Goal: Task Accomplishment & Management: Complete application form

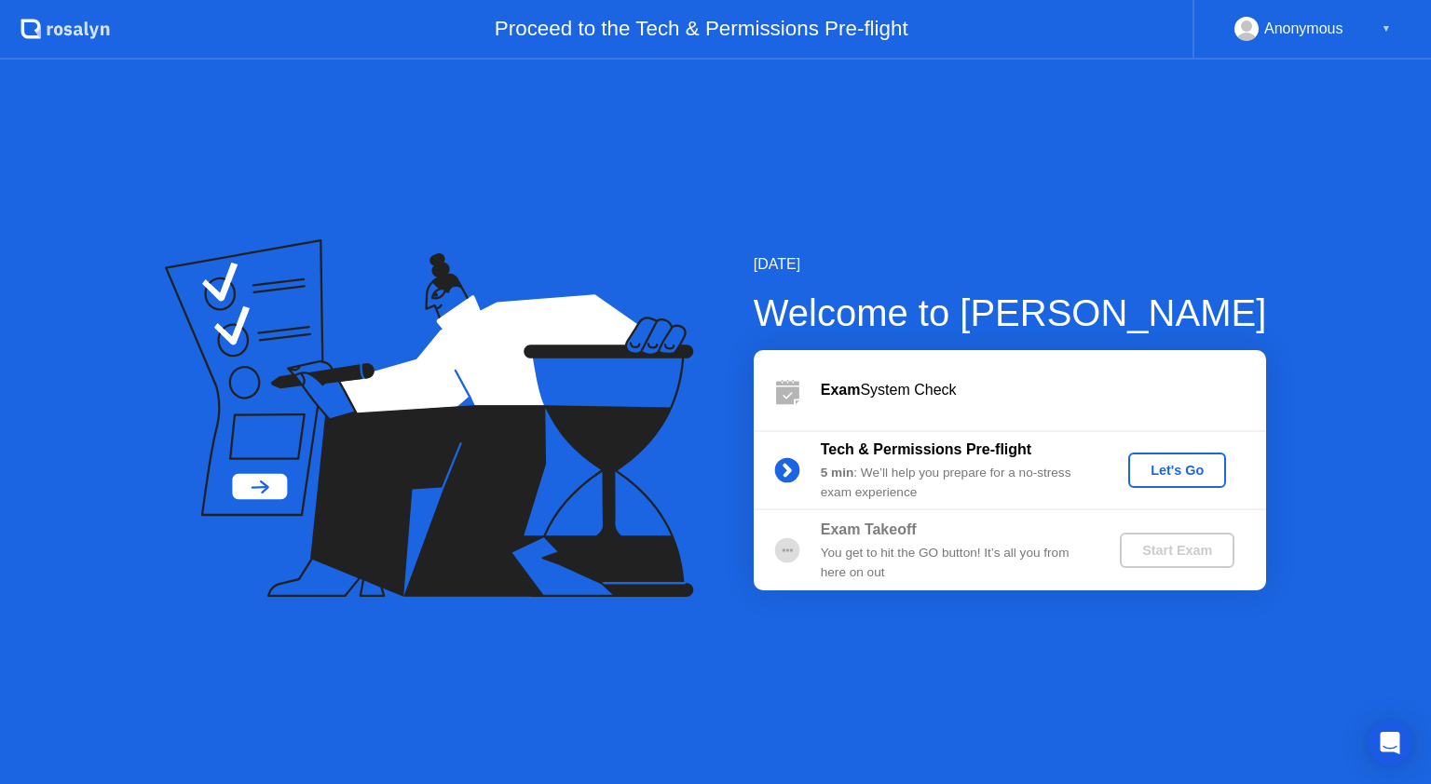
click at [1184, 470] on div "Let's Go" at bounding box center [1177, 470] width 83 height 15
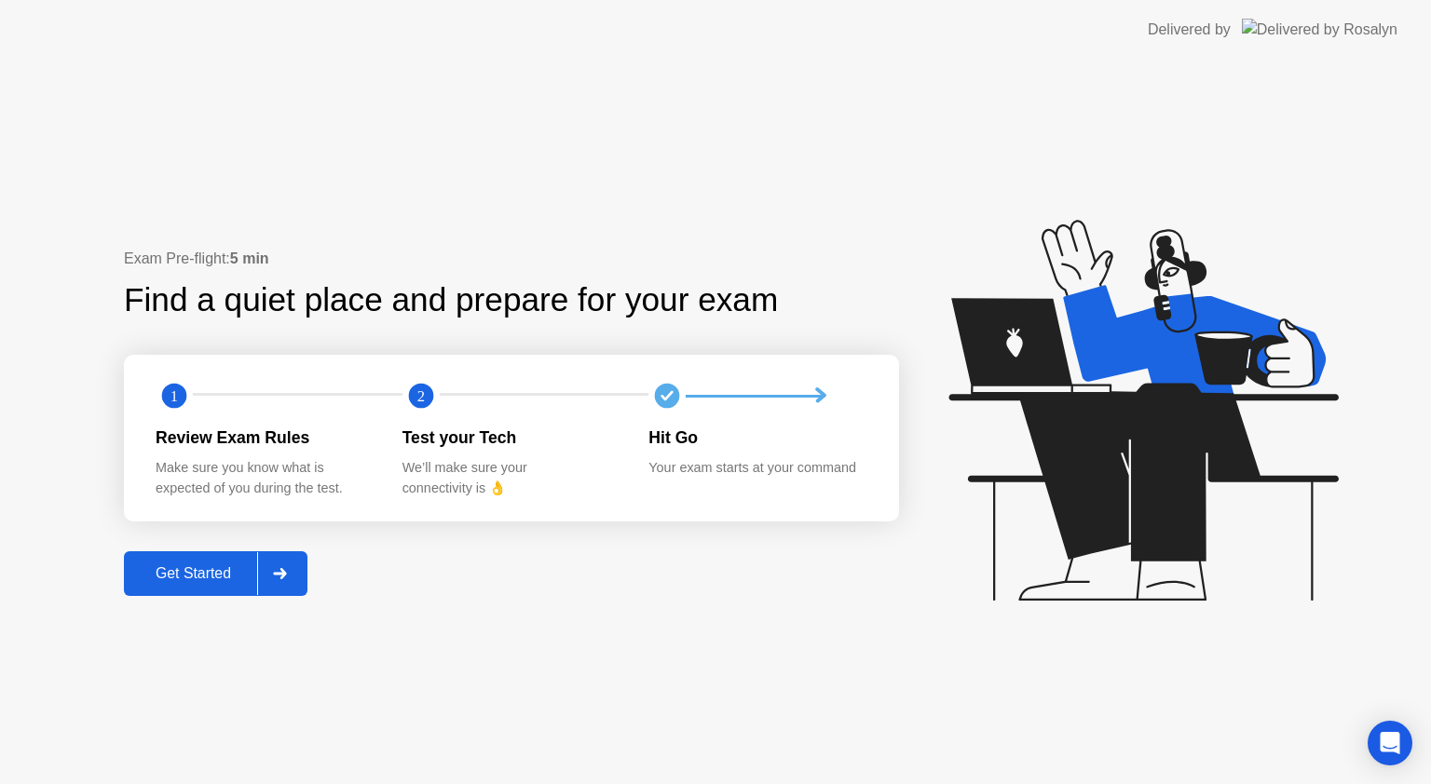
click at [174, 582] on div "Get Started" at bounding box center [193, 573] width 128 height 17
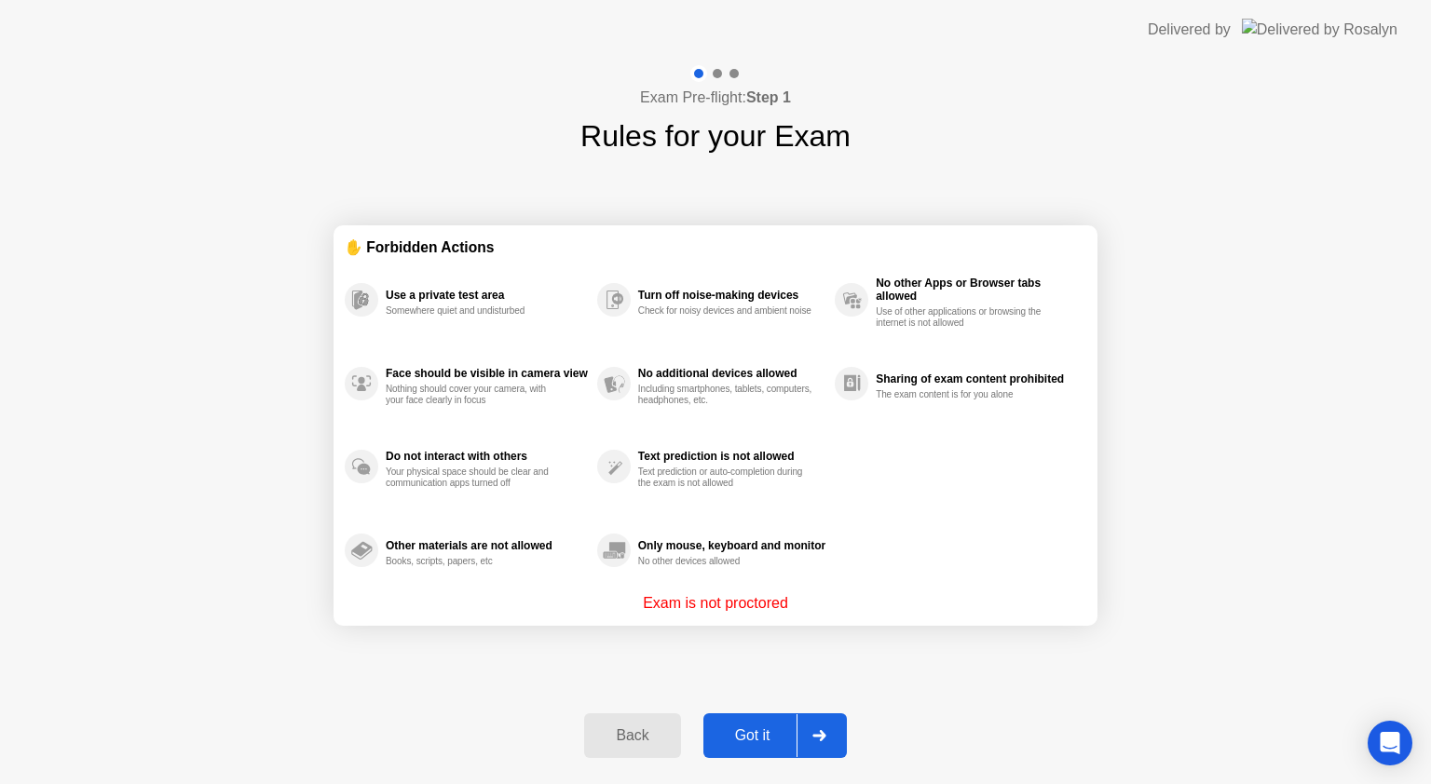
click at [756, 738] on div "Got it" at bounding box center [753, 736] width 88 height 17
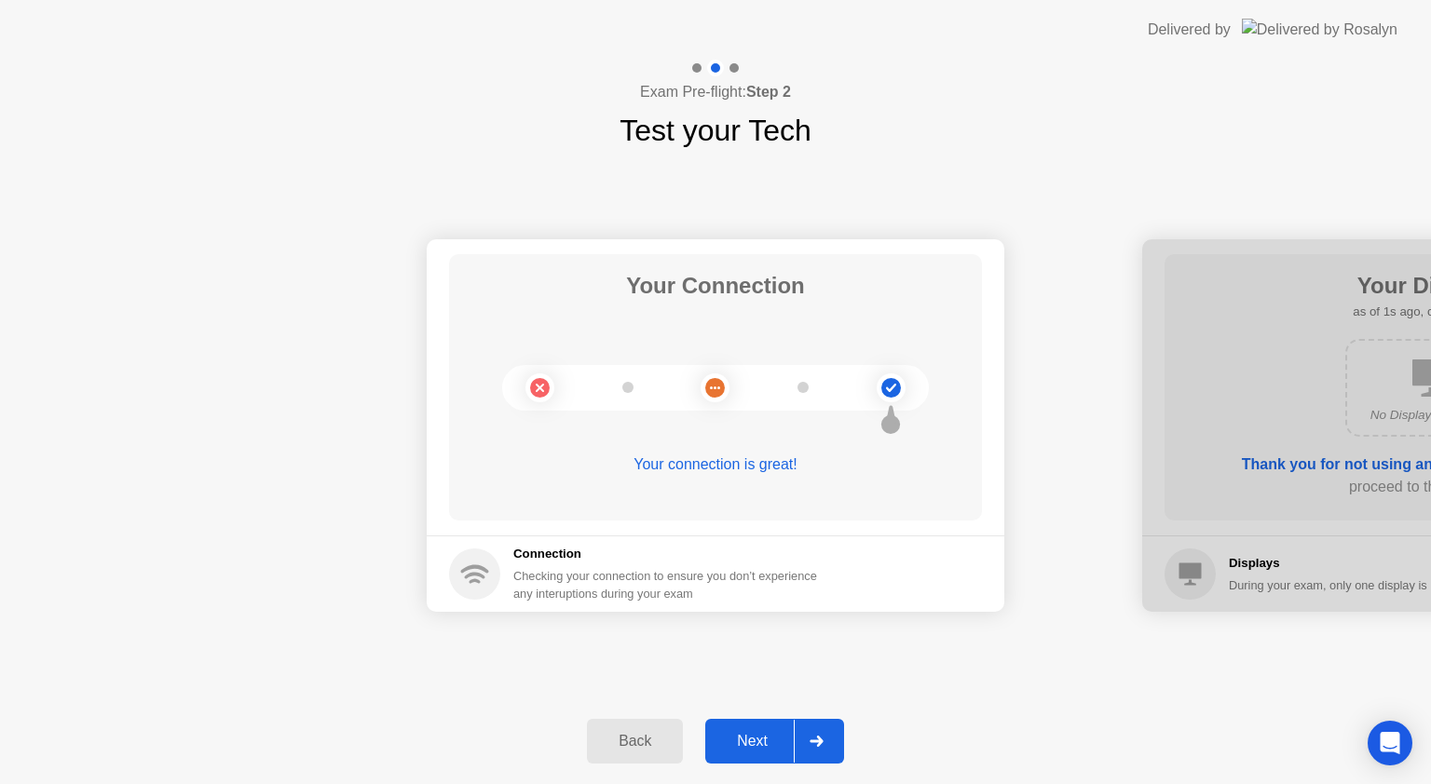
click at [749, 724] on button "Next" at bounding box center [774, 741] width 139 height 45
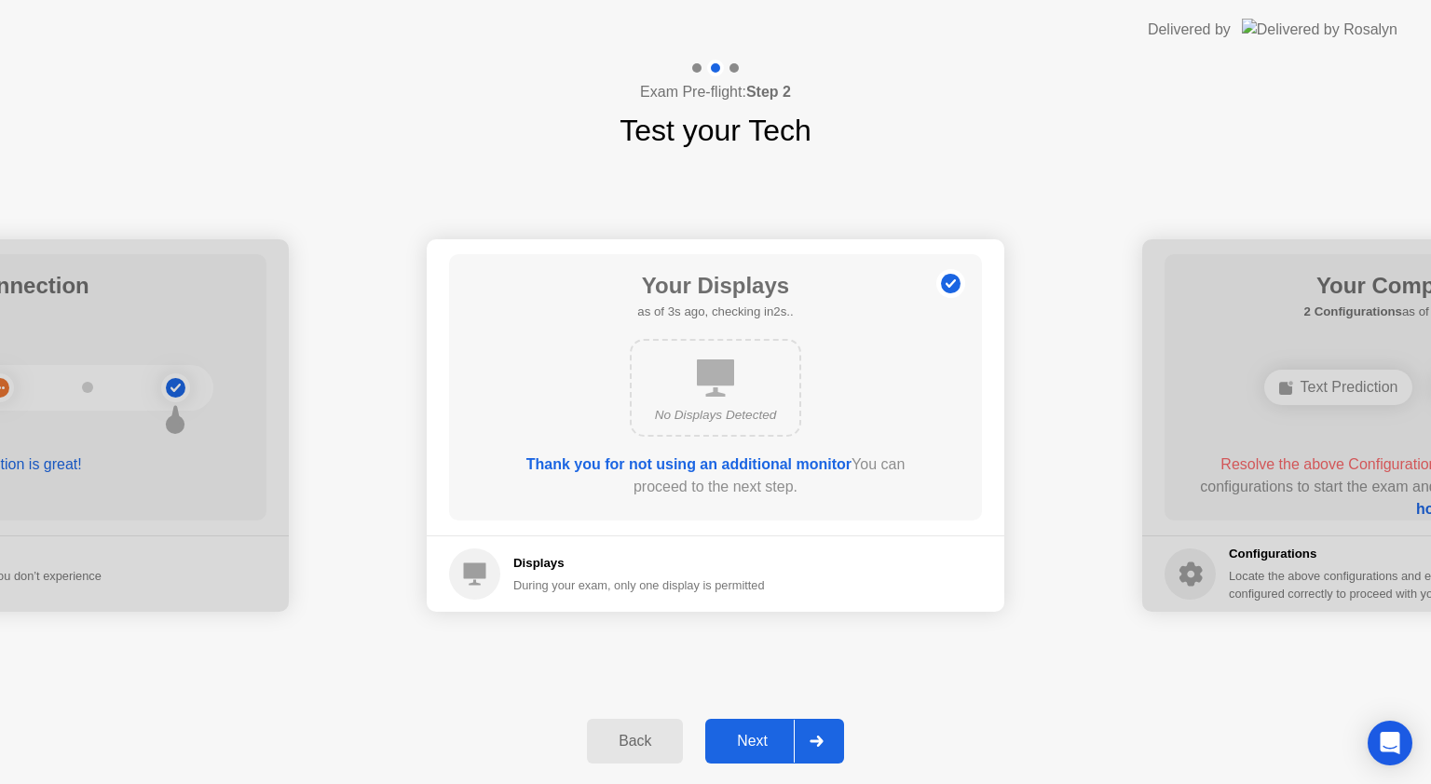
click at [753, 734] on div "Next" at bounding box center [752, 741] width 83 height 17
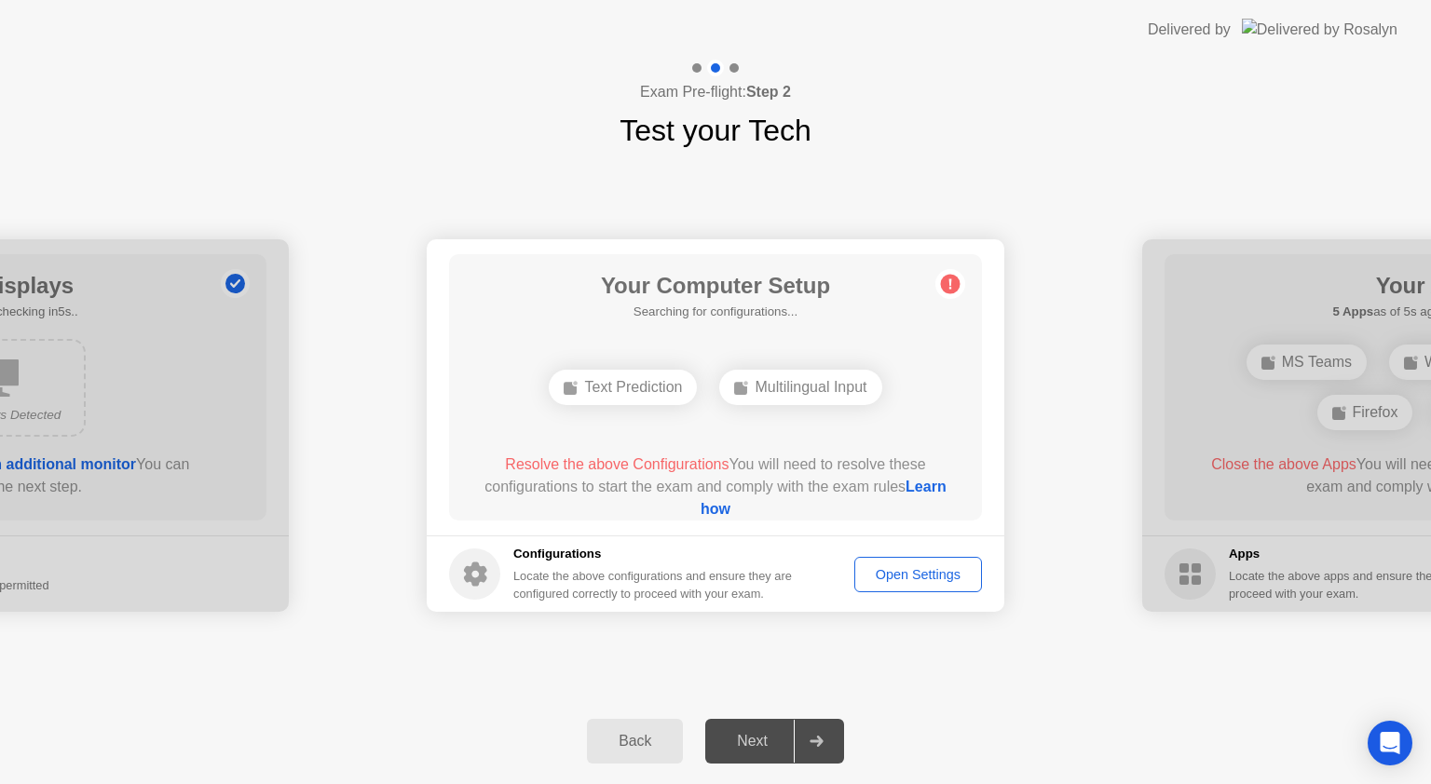
click at [626, 380] on div "Text Prediction" at bounding box center [623, 387] width 148 height 35
click at [800, 387] on div "Multilingual Input" at bounding box center [800, 387] width 162 height 35
click at [460, 563] on circle at bounding box center [474, 574] width 51 height 51
click at [946, 575] on div "Open Settings" at bounding box center [918, 574] width 115 height 15
click at [708, 372] on div "Text Prediction" at bounding box center [716, 387] width 148 height 35
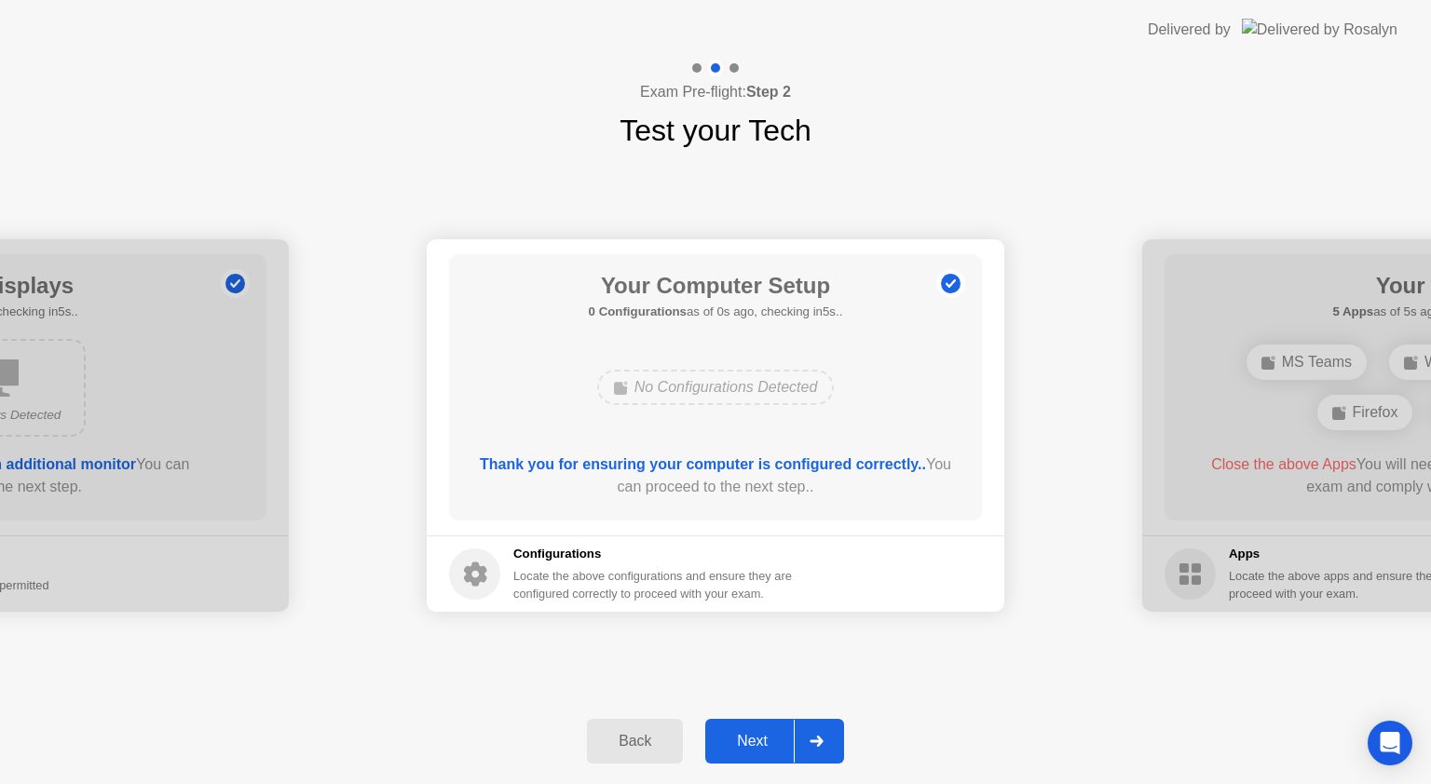
click at [952, 638] on div "Your Connection Your connection is great! Connection Checking your connection t…" at bounding box center [715, 426] width 1431 height 546
click at [742, 727] on button "Next" at bounding box center [774, 741] width 139 height 45
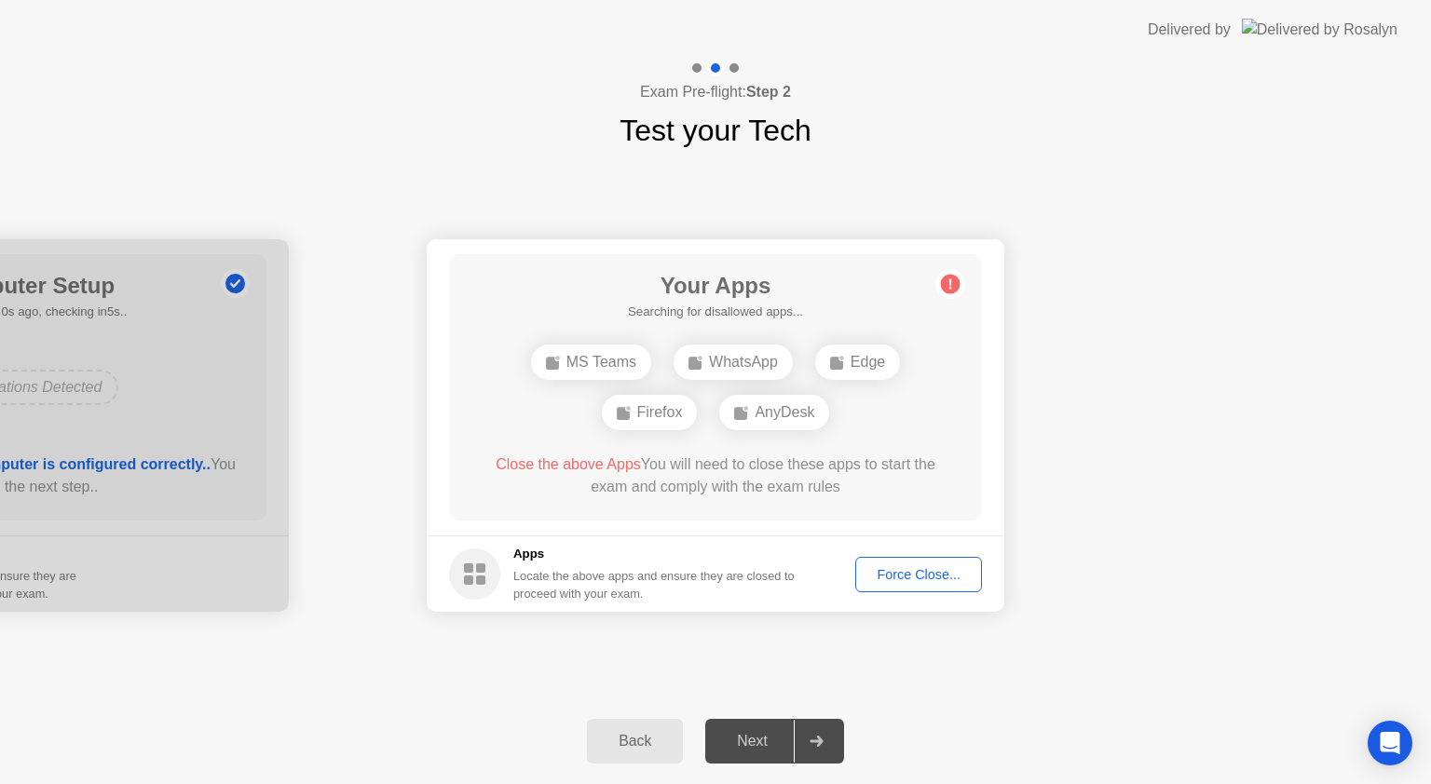
click at [1023, 674] on div "Your Connection Your connection is great! Connection Checking your connection t…" at bounding box center [715, 426] width 1431 height 546
click at [929, 563] on button "Force Close..." at bounding box center [918, 574] width 127 height 35
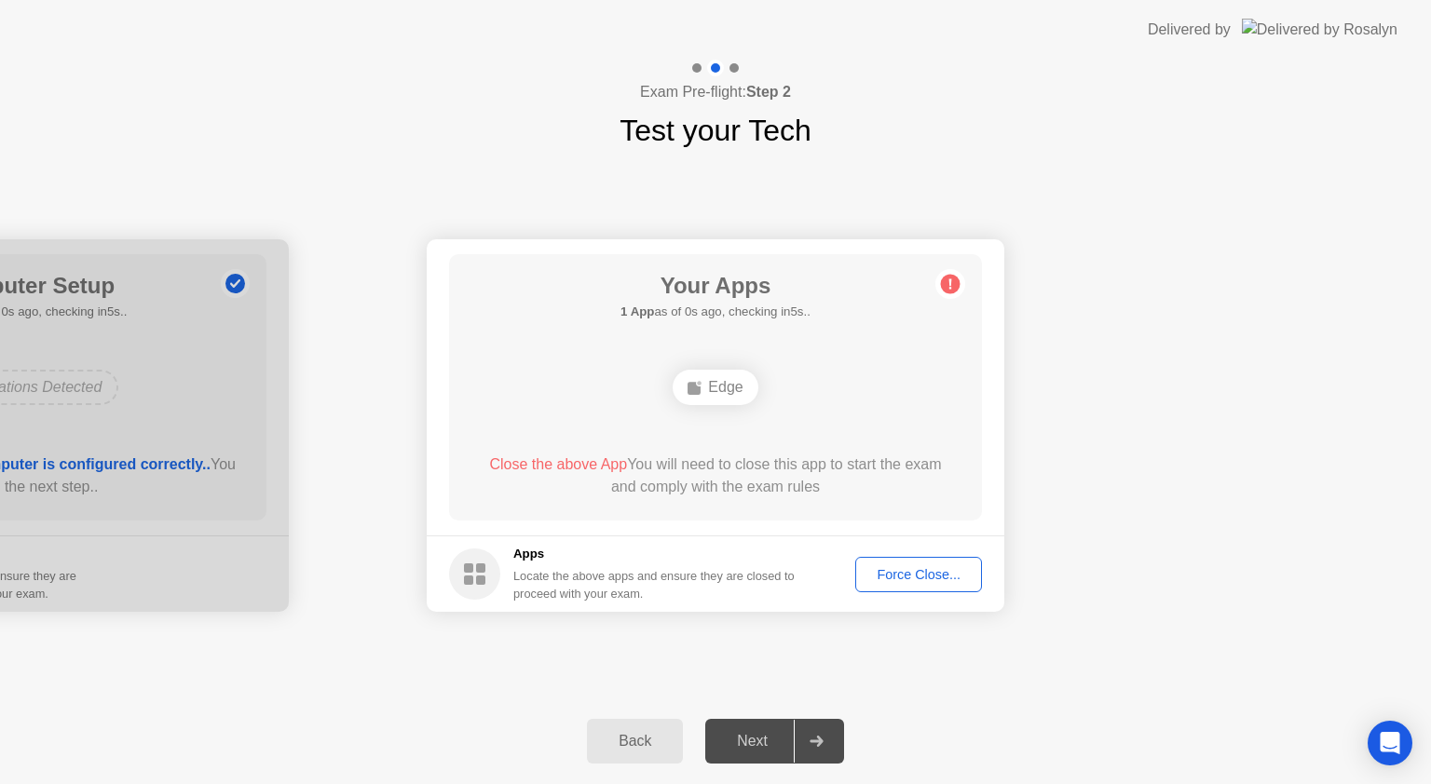
click at [913, 570] on div "Force Close..." at bounding box center [919, 574] width 114 height 15
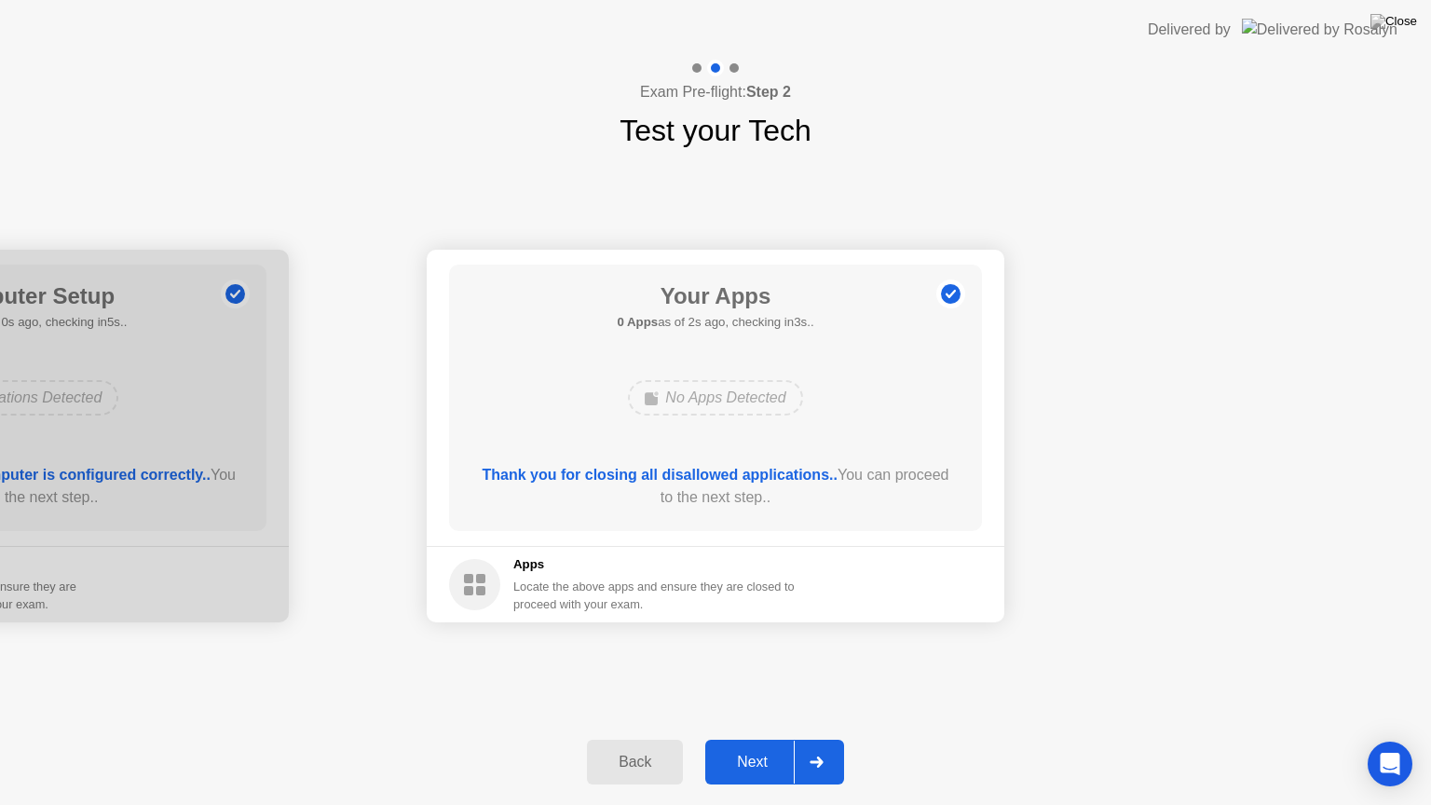
click at [781, 754] on div "Next" at bounding box center [752, 762] width 83 height 17
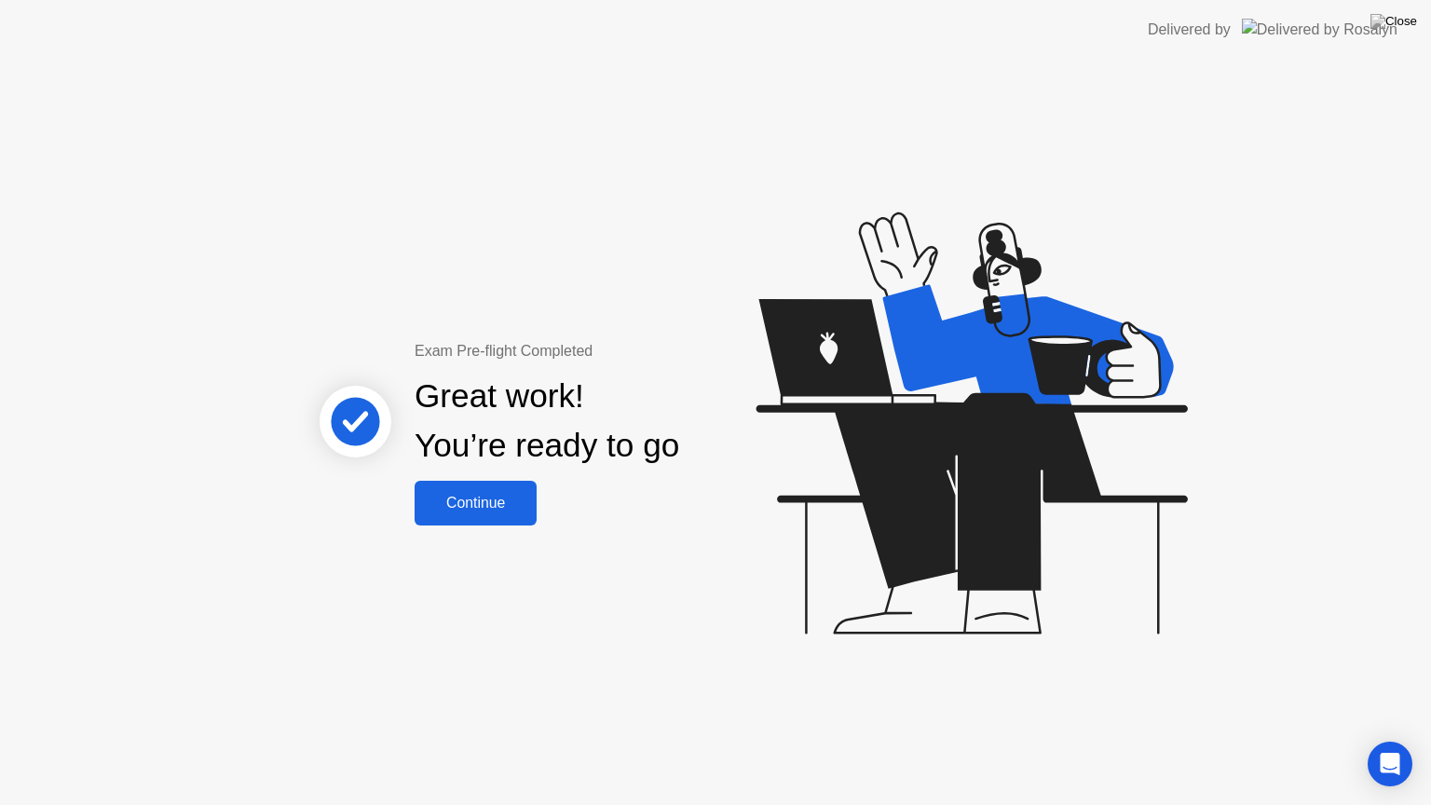
click at [476, 507] on div "Continue" at bounding box center [475, 503] width 111 height 17
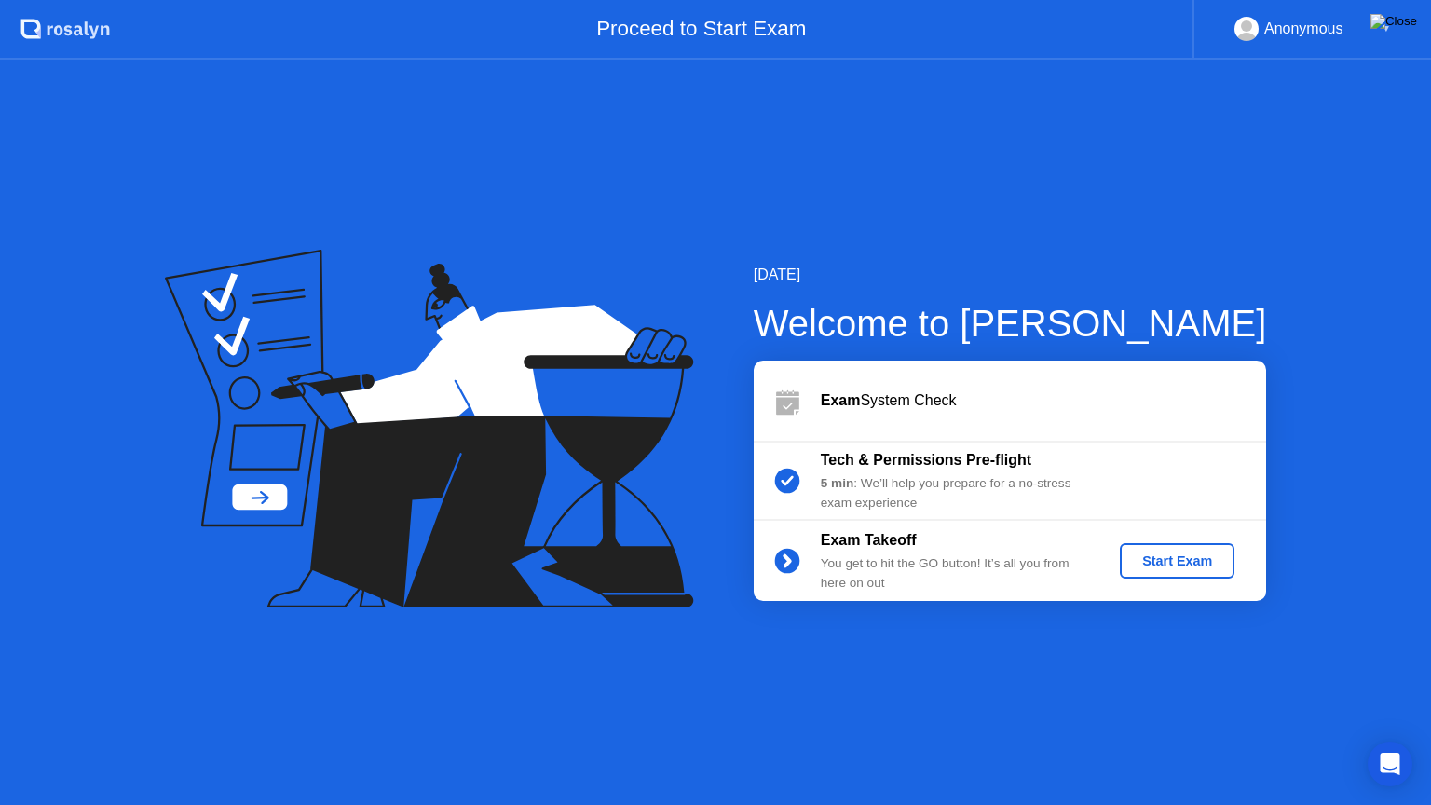
click at [1402, 22] on img at bounding box center [1393, 21] width 47 height 15
click at [1264, 363] on div "Exam System Check" at bounding box center [1010, 401] width 512 height 80
click at [1207, 555] on div "Start Exam" at bounding box center [1177, 560] width 100 height 15
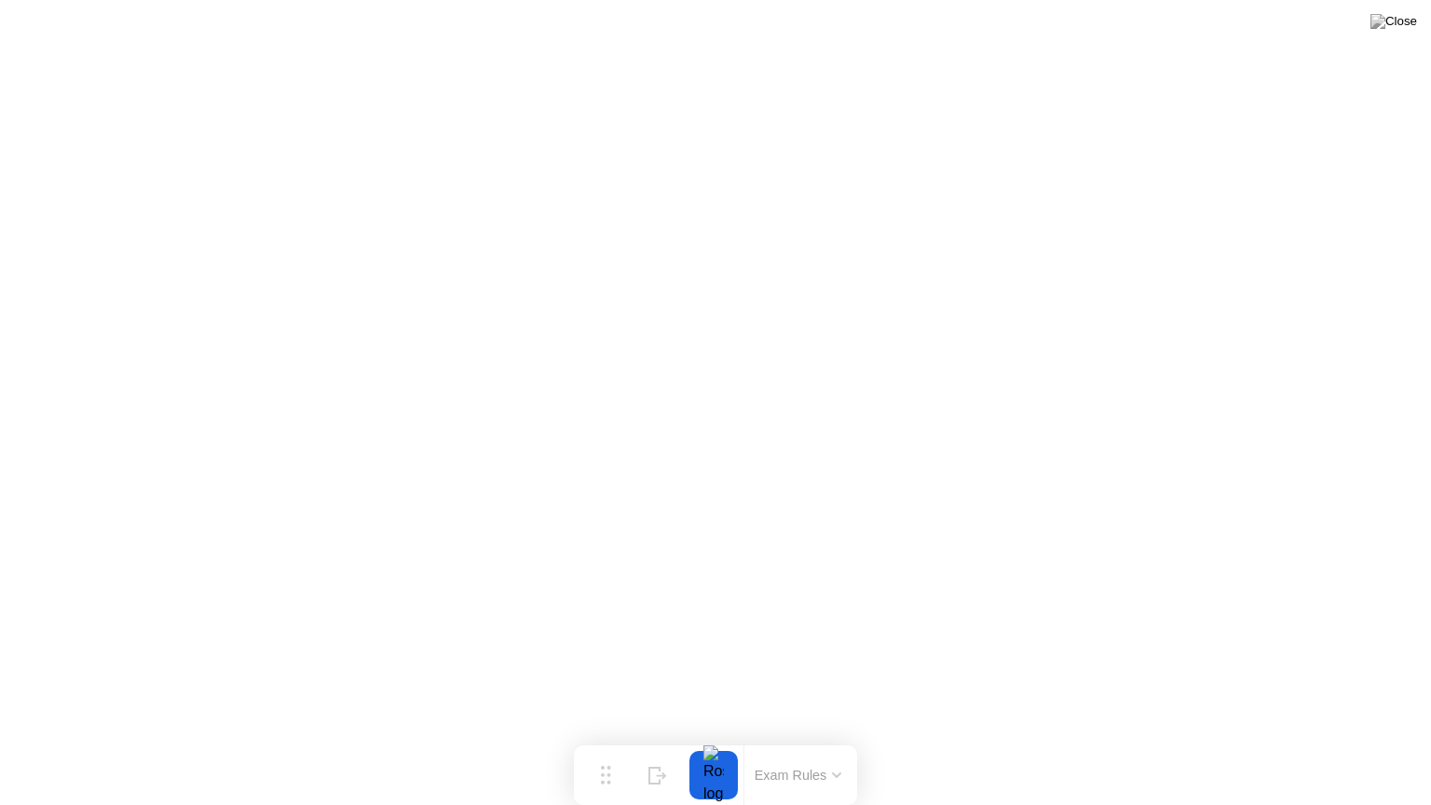
click at [825, 768] on button "Exam Rules" at bounding box center [798, 775] width 99 height 17
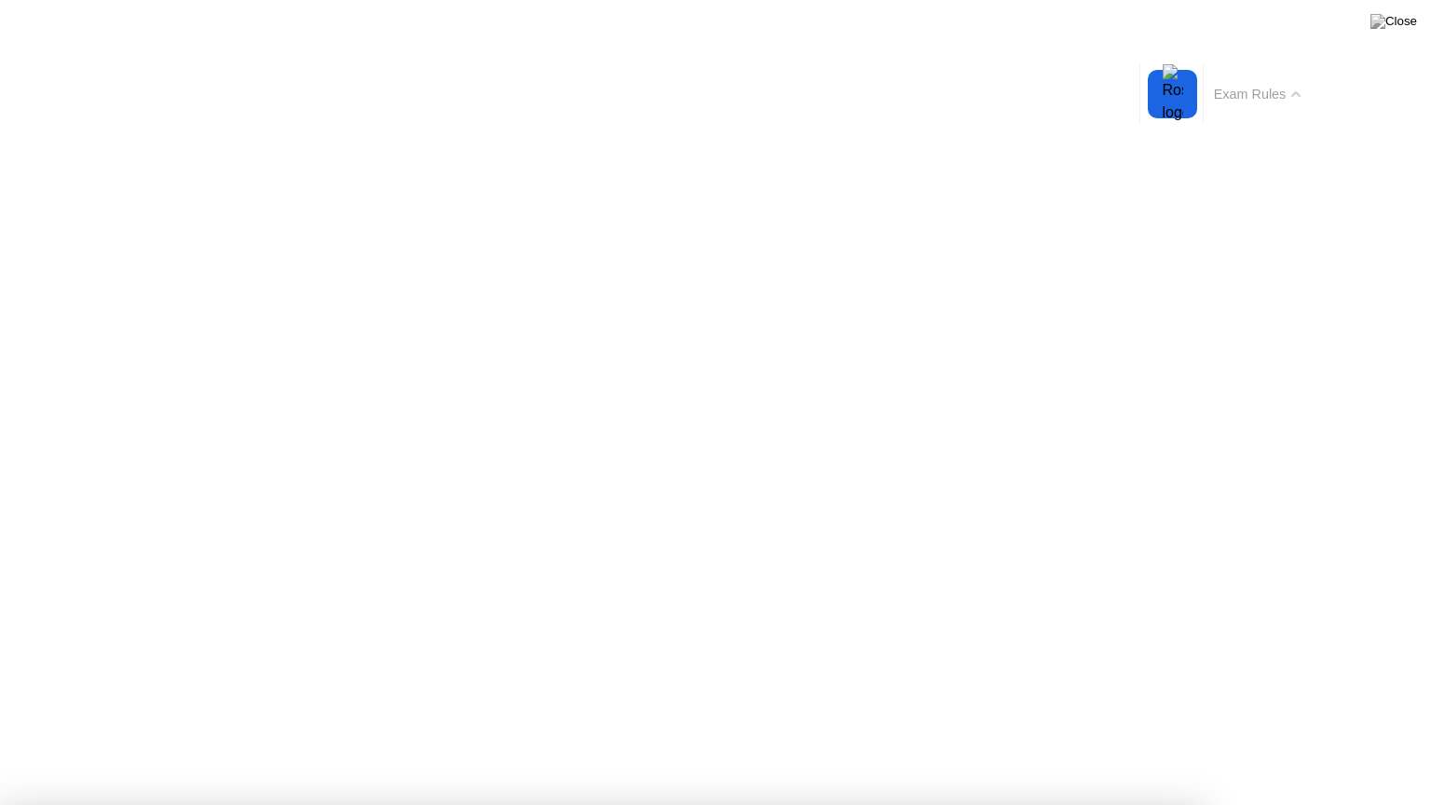
click at [1262, 86] on button "Exam Rules" at bounding box center [1257, 94] width 99 height 17
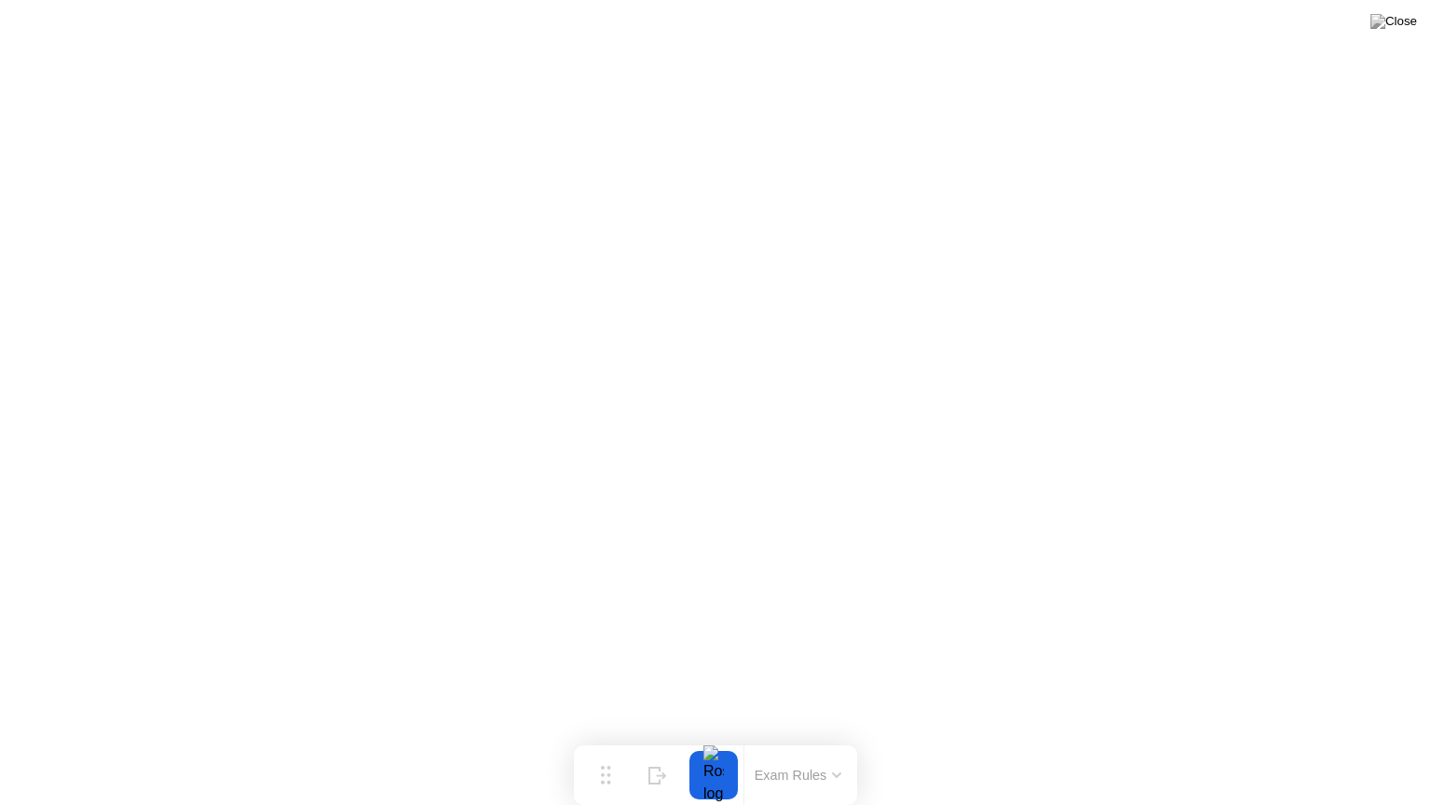
click at [774, 774] on button "Exam Rules" at bounding box center [798, 775] width 99 height 17
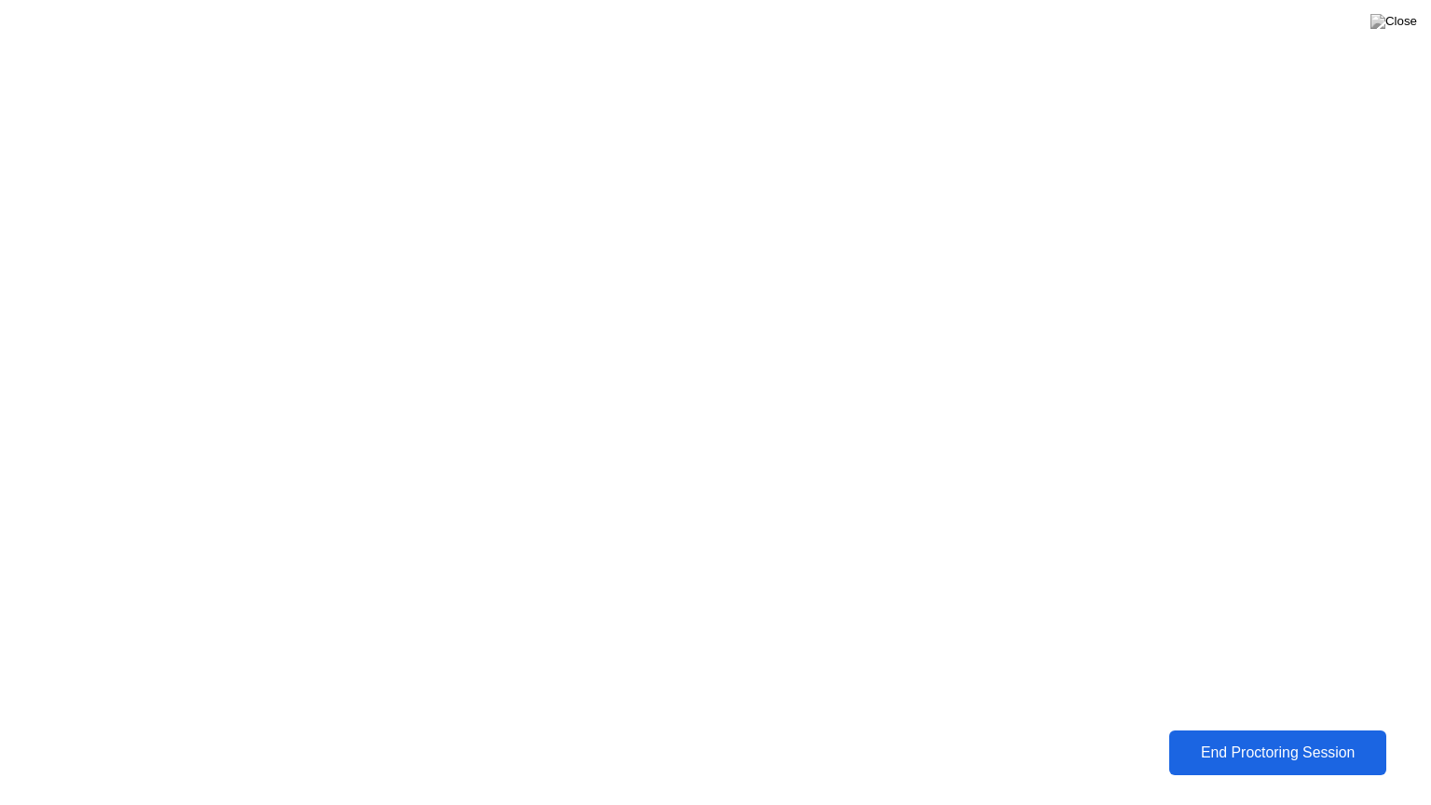
click at [1217, 744] on div "End Proctoring Session" at bounding box center [1278, 752] width 206 height 17
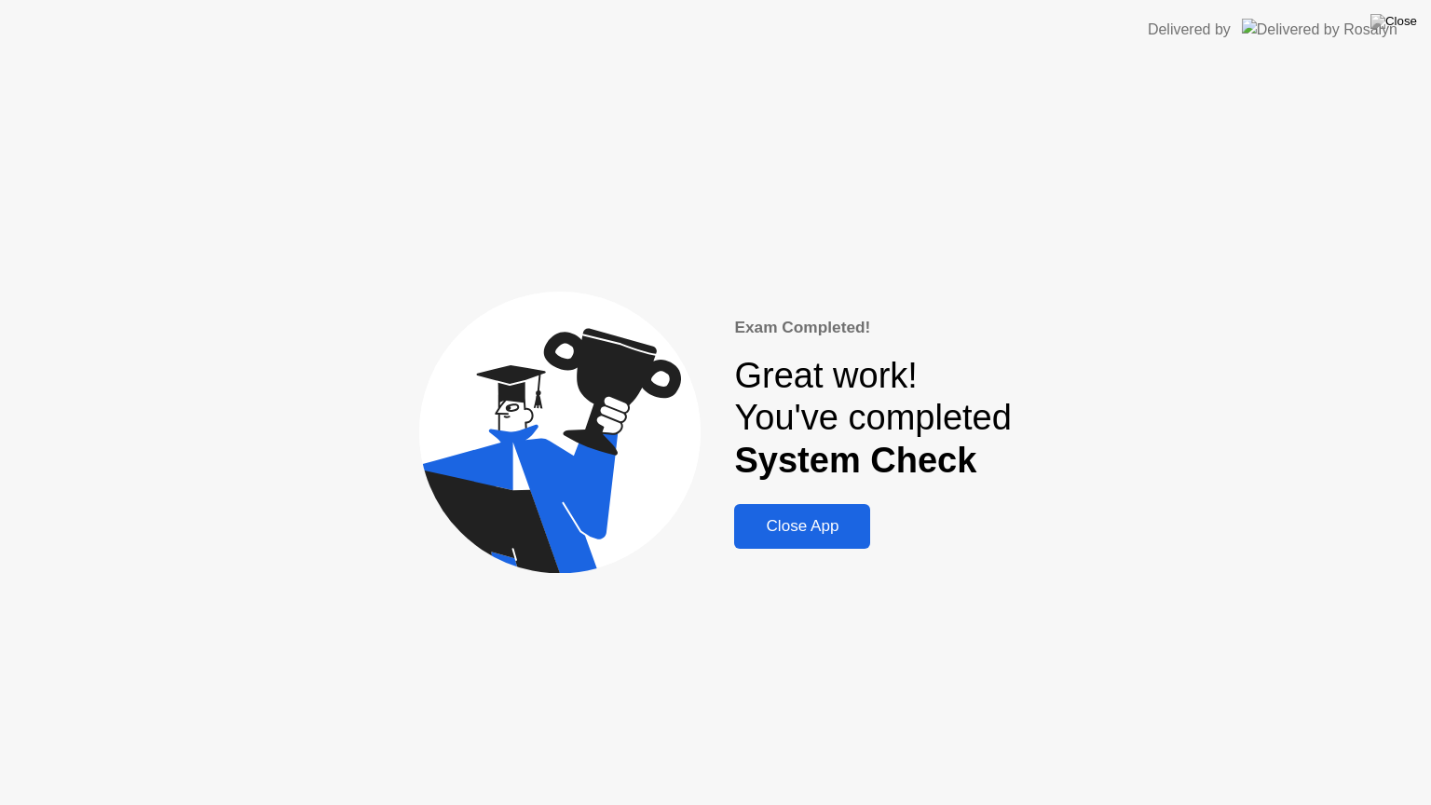
click at [797, 536] on div "Close App" at bounding box center [802, 526] width 125 height 19
